Goal: Find specific page/section: Find specific page/section

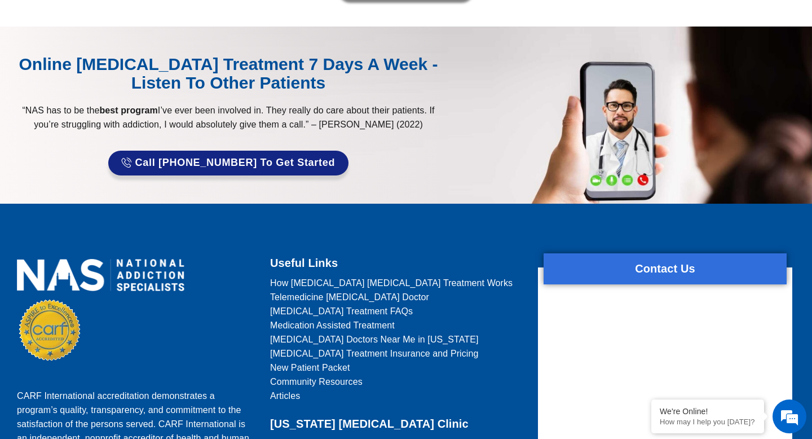
scroll to position [8483, 0]
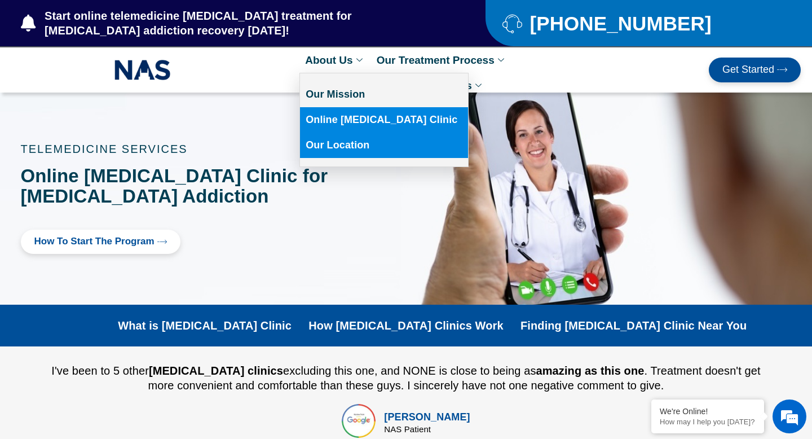
click at [340, 153] on link "Our Location" at bounding box center [384, 144] width 168 height 25
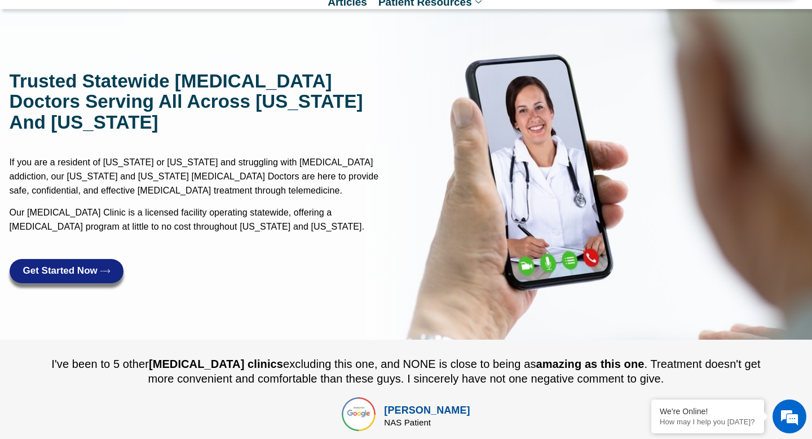
scroll to position [84, 0]
